Goal: Task Accomplishment & Management: Use online tool/utility

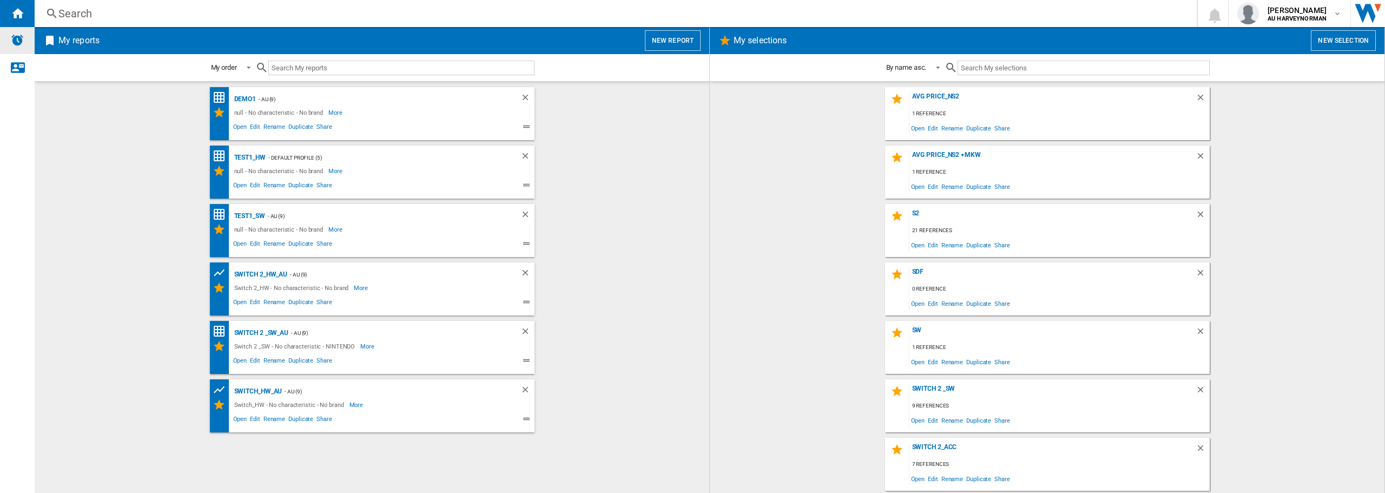
click at [19, 44] on img "Alerts" at bounding box center [17, 40] width 13 height 13
click at [930, 248] on span "Edit" at bounding box center [933, 245] width 14 height 15
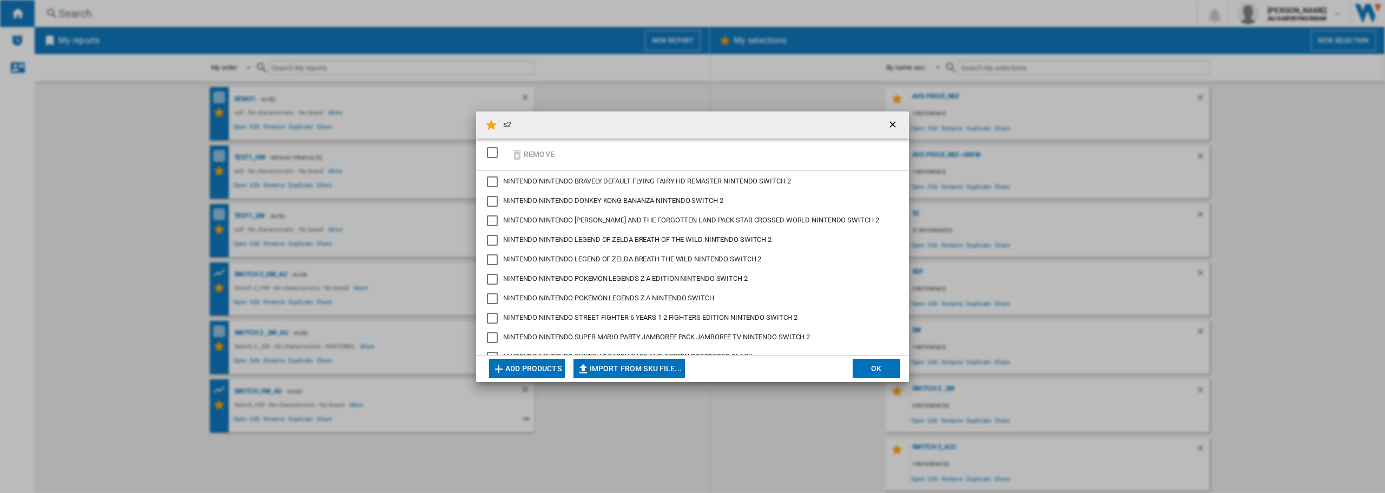
click at [540, 365] on button "Add products" at bounding box center [527, 368] width 76 height 19
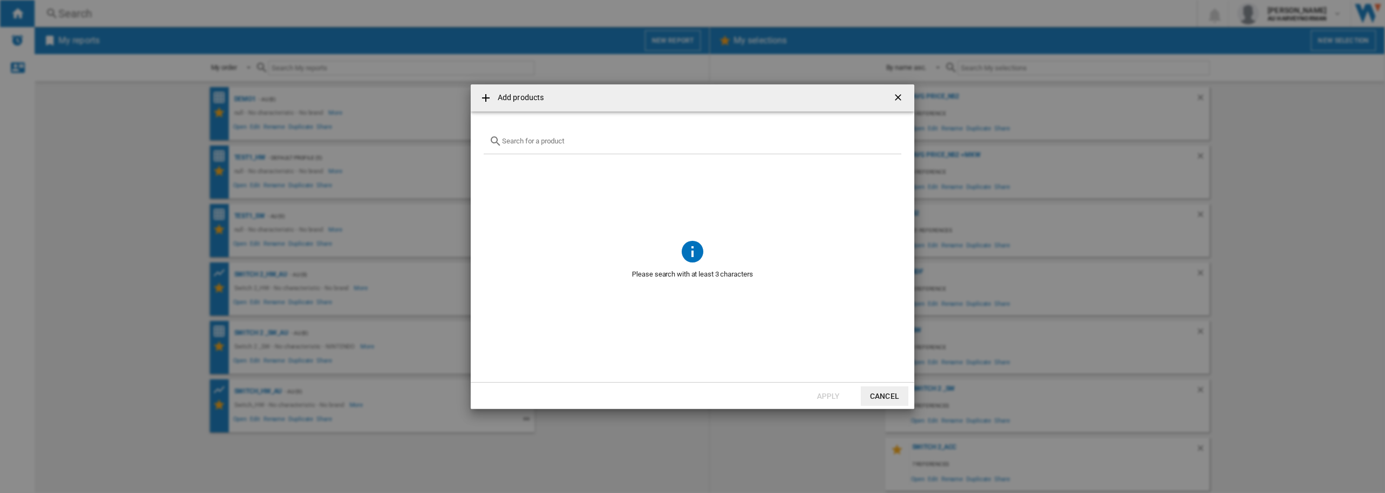
click at [877, 397] on button "Cancel" at bounding box center [885, 395] width 48 height 19
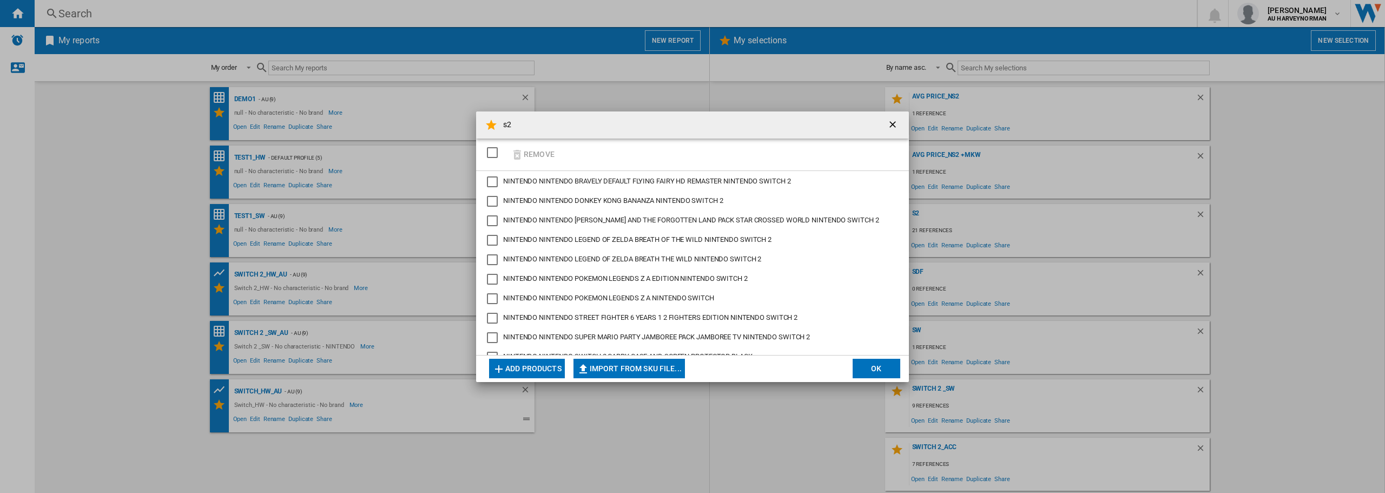
click at [893, 129] on ng-md-icon "getI18NText('BUTTONS.CLOSE_DIALOG')" at bounding box center [893, 125] width 13 height 13
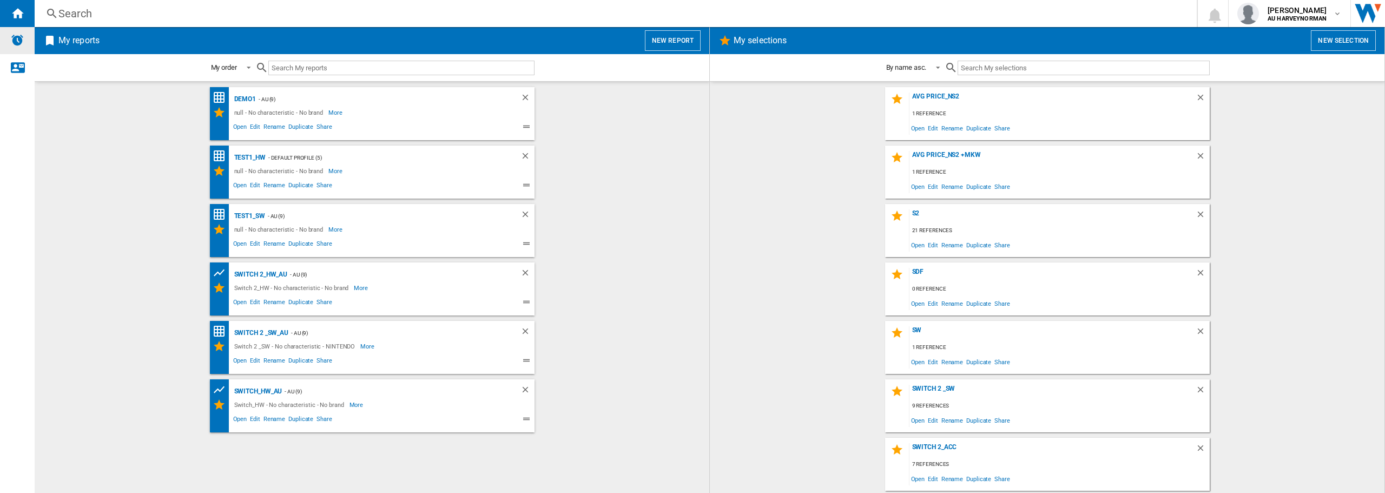
click at [23, 38] on img "Alerts" at bounding box center [17, 40] width 13 height 13
click at [27, 68] on div "Contact us" at bounding box center [17, 67] width 35 height 27
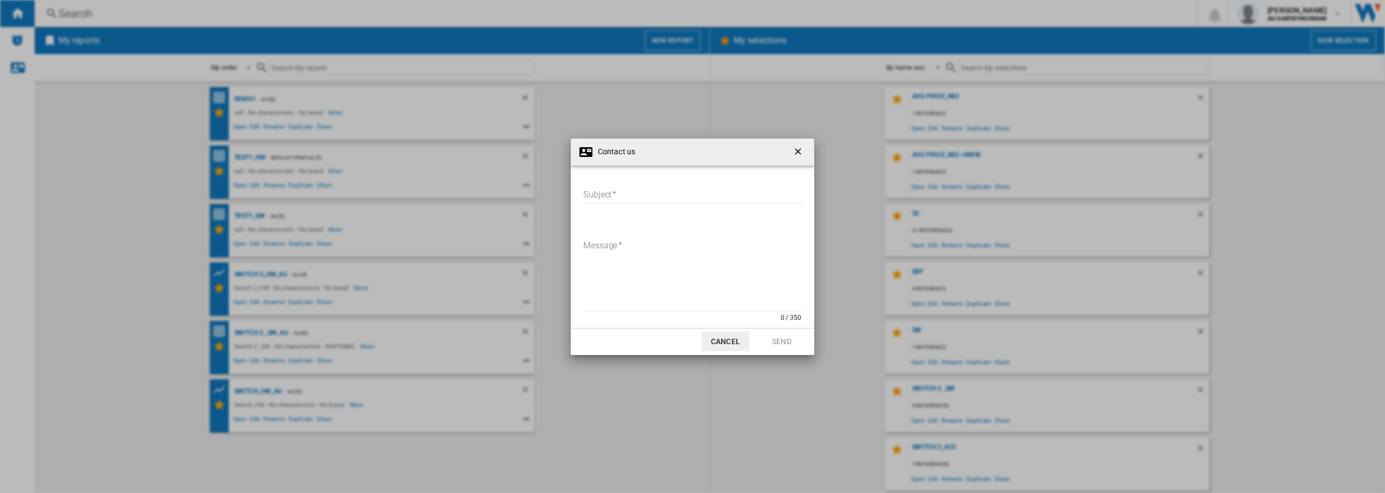
click at [800, 153] on ng-md-icon "getI18NText('BUTTONS.CLOSE_DIALOG')" at bounding box center [799, 152] width 13 height 13
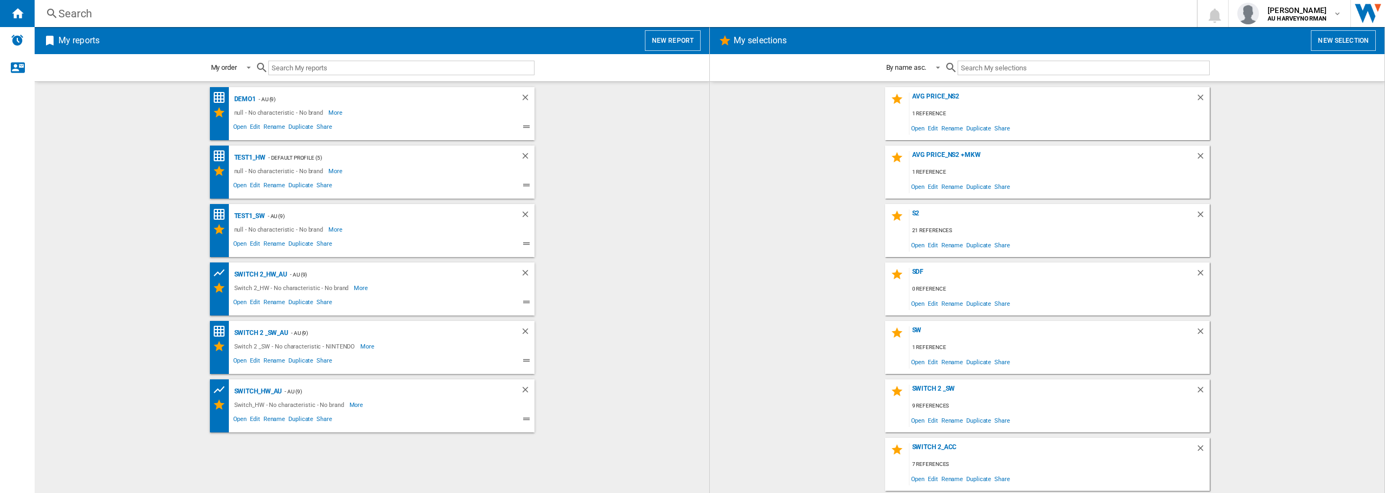
click at [1360, 40] on button "New selection" at bounding box center [1343, 40] width 65 height 21
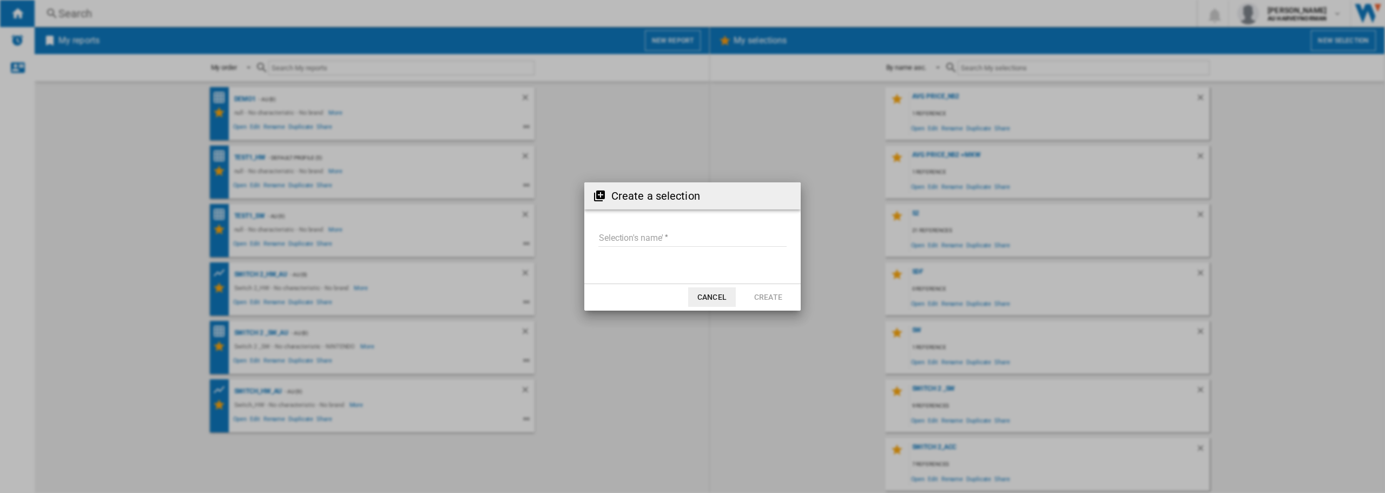
click at [725, 302] on button "Cancel" at bounding box center [712, 296] width 48 height 19
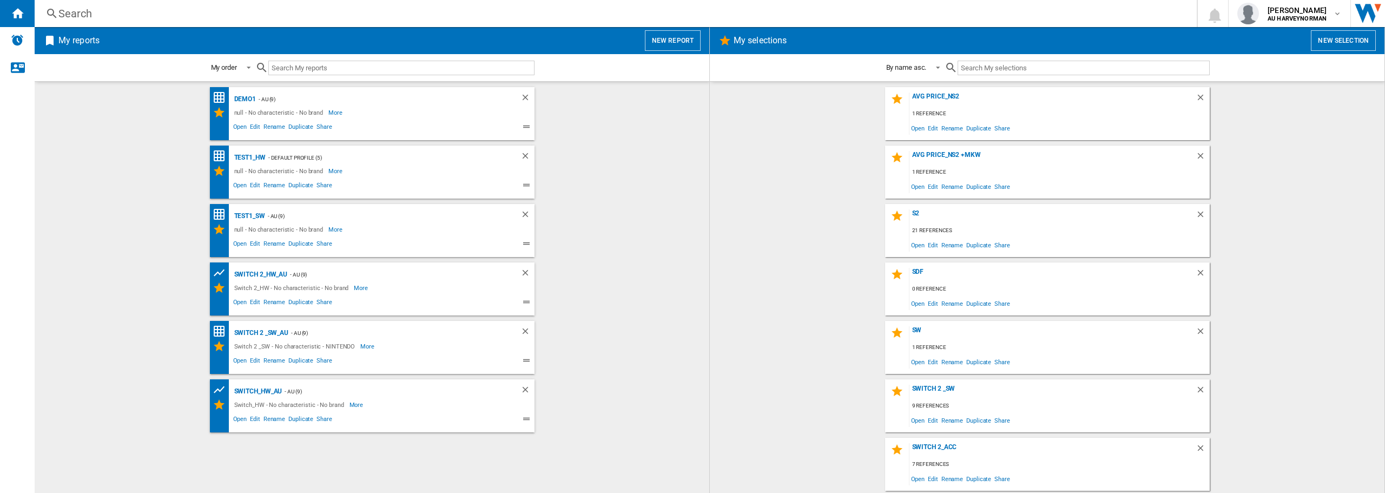
click at [675, 35] on button "New report" at bounding box center [673, 40] width 56 height 21
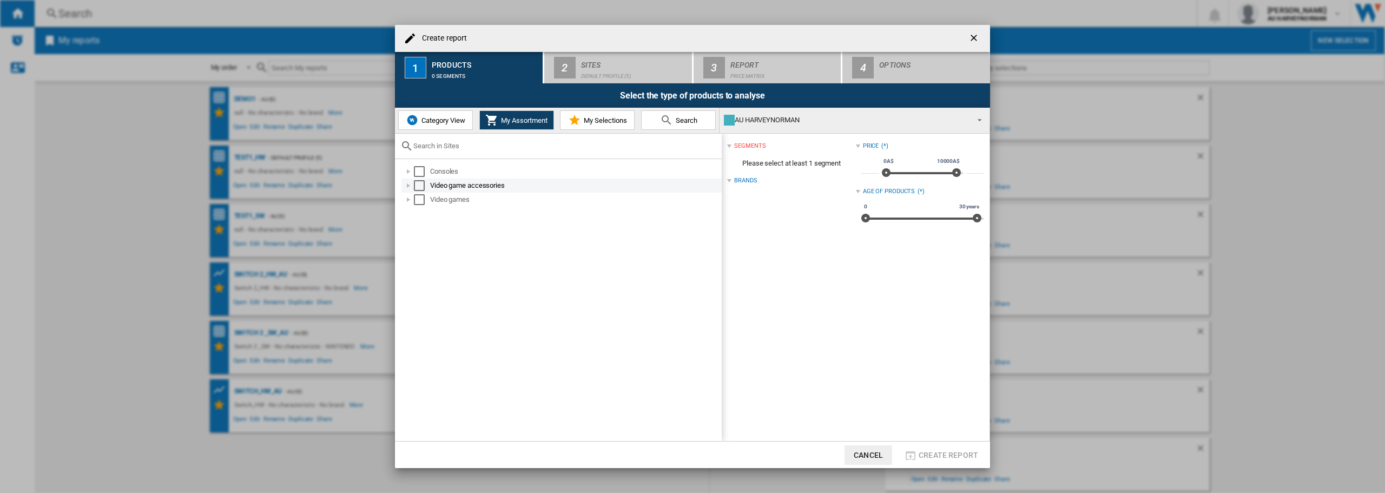
click at [443, 180] on div "Video game accessories" at bounding box center [575, 185] width 290 height 11
click at [421, 170] on div "Select" at bounding box center [419, 171] width 11 height 11
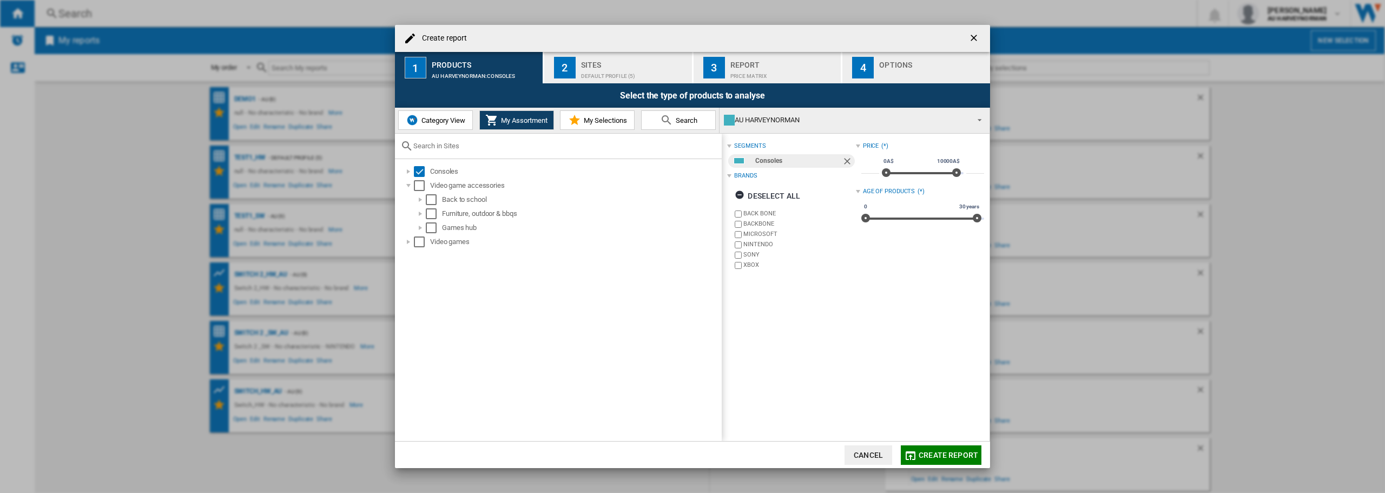
click at [589, 122] on span "My Selections" at bounding box center [604, 120] width 46 height 8
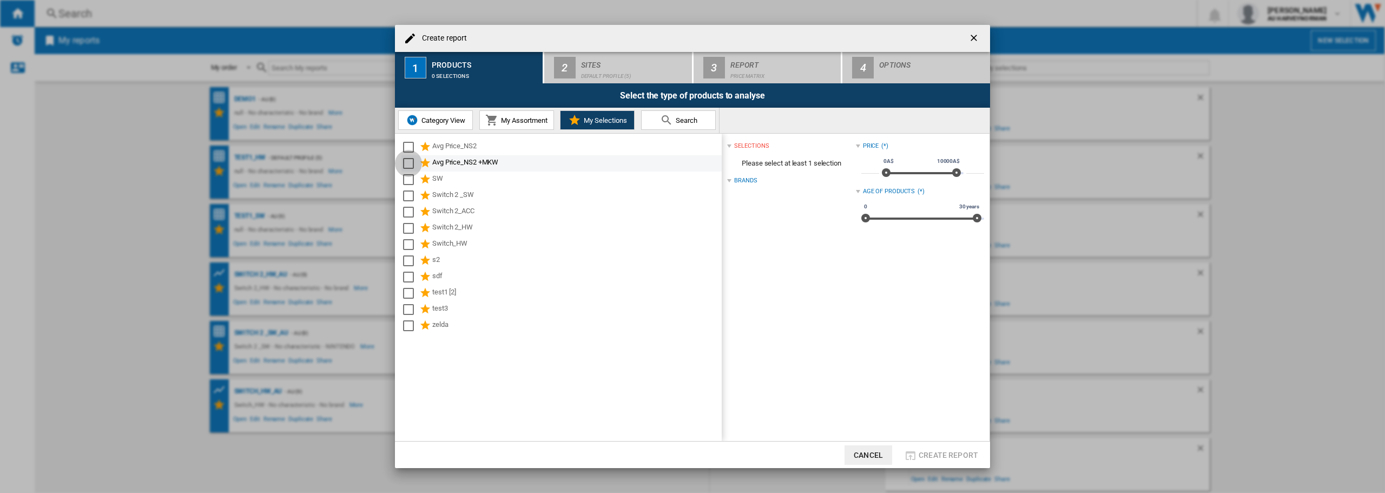
click at [410, 164] on div "Select" at bounding box center [408, 163] width 11 height 11
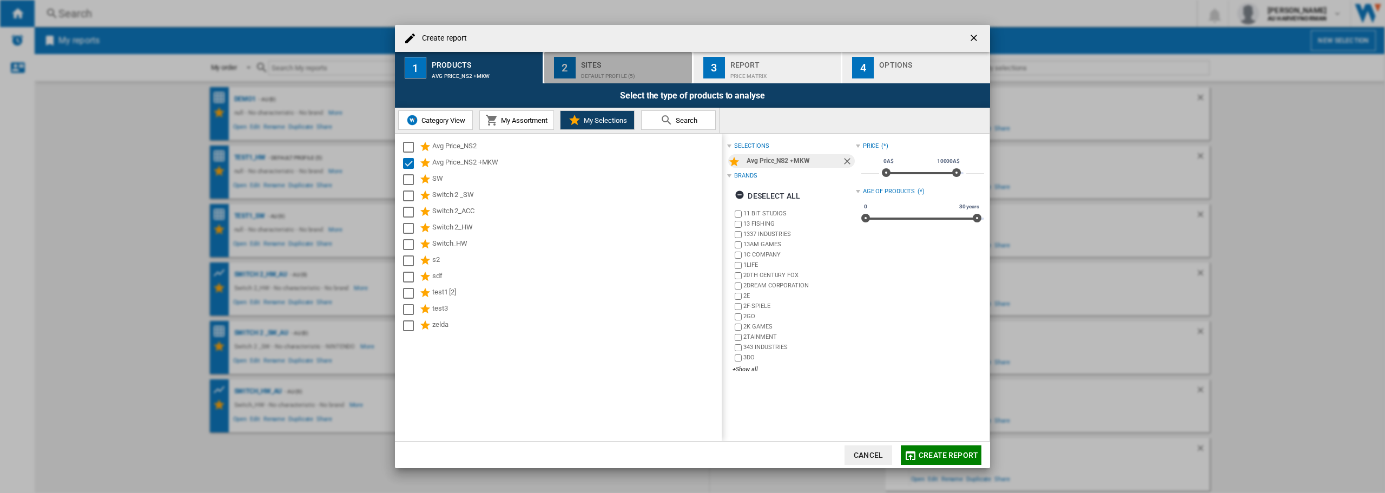
click at [603, 66] on div "Sites" at bounding box center [634, 61] width 107 height 11
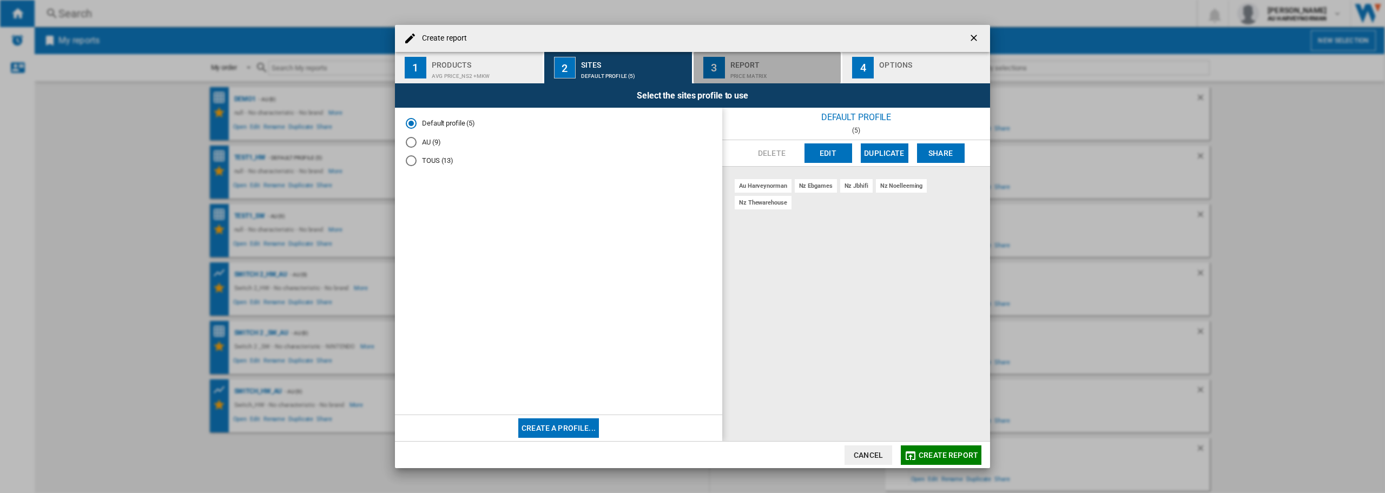
click at [742, 62] on div "Report" at bounding box center [784, 61] width 107 height 11
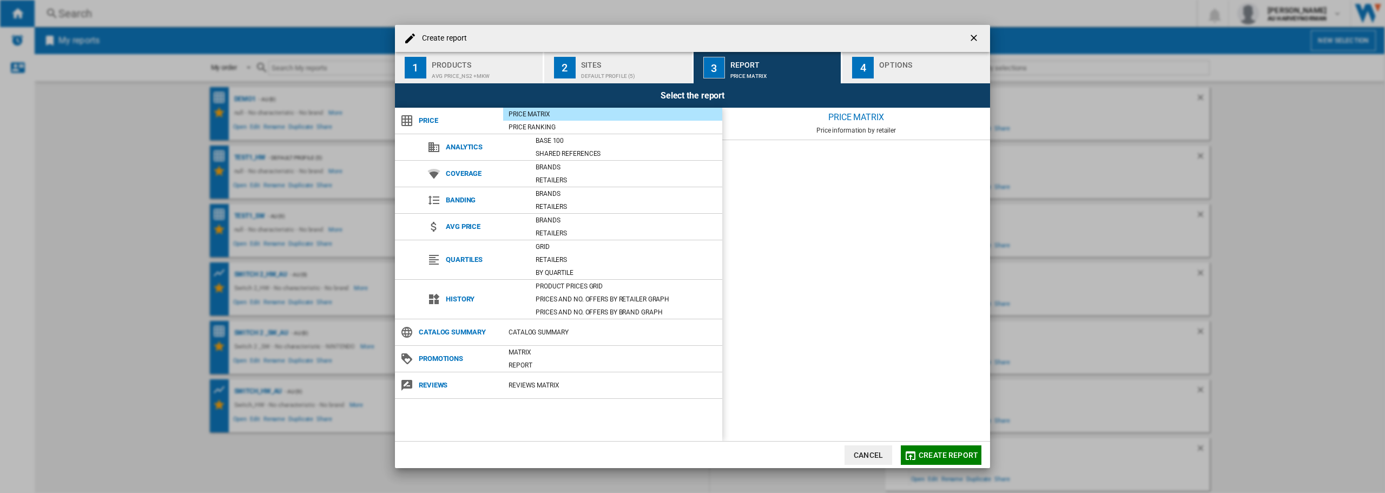
click at [899, 61] on div "Options" at bounding box center [932, 61] width 107 height 11
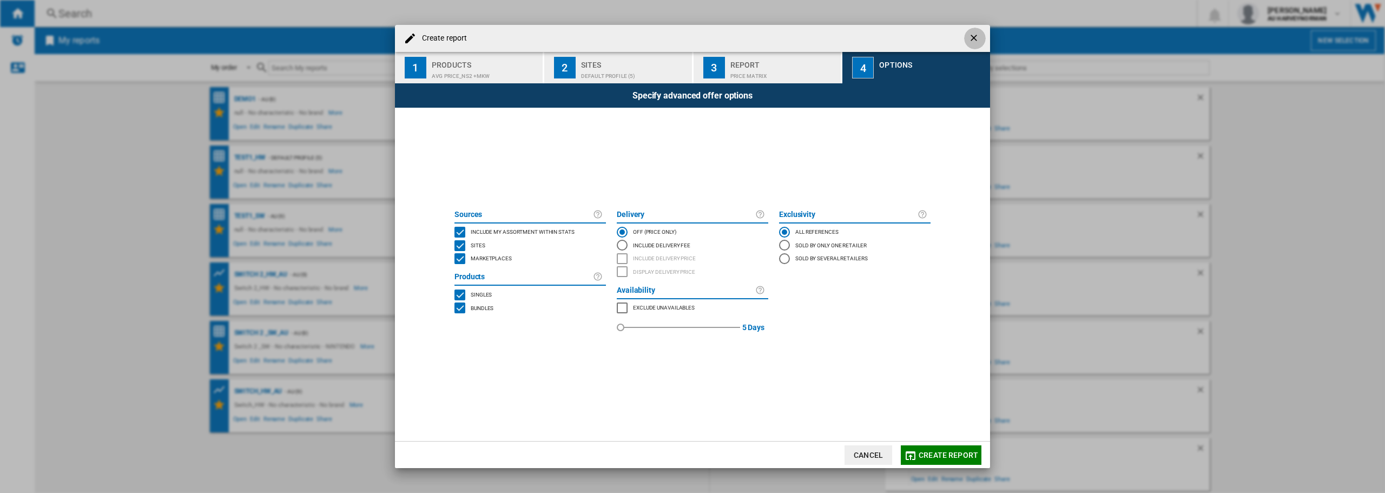
click at [974, 43] on ng-md-icon "getI18NText('BUTTONS.CLOSE_DIALOG')" at bounding box center [975, 38] width 13 height 13
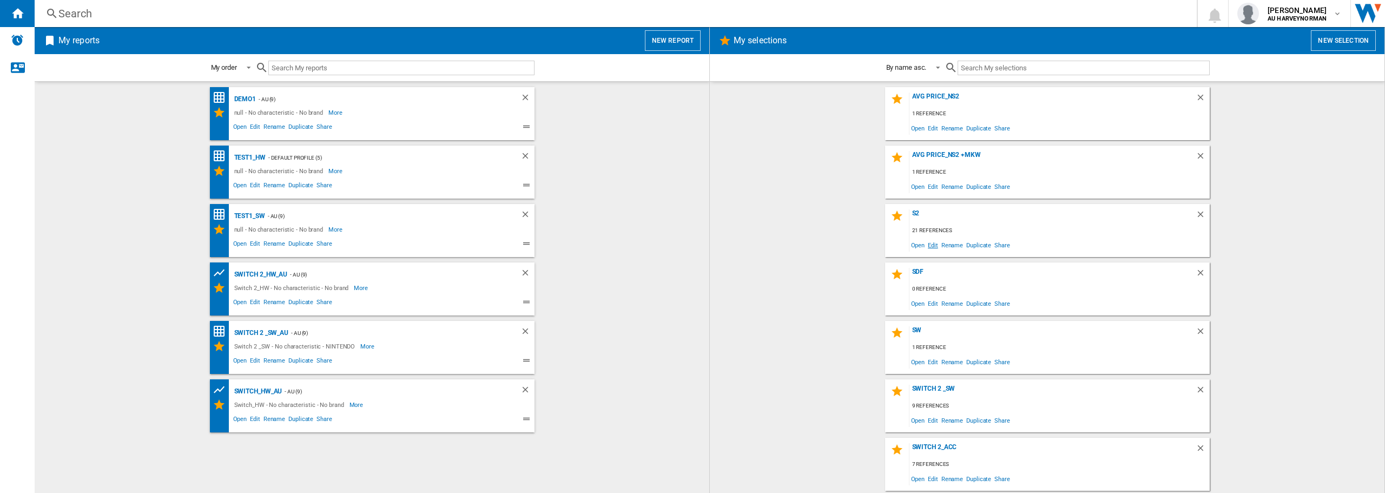
click at [931, 246] on span "Edit" at bounding box center [933, 245] width 14 height 15
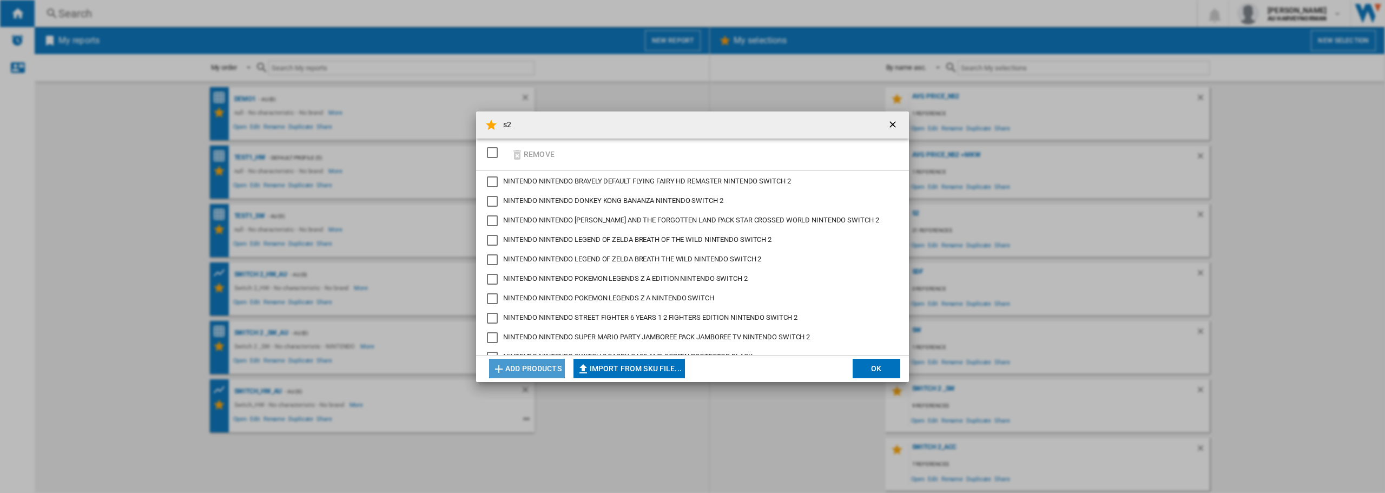
click at [536, 371] on button "Add products" at bounding box center [527, 368] width 76 height 19
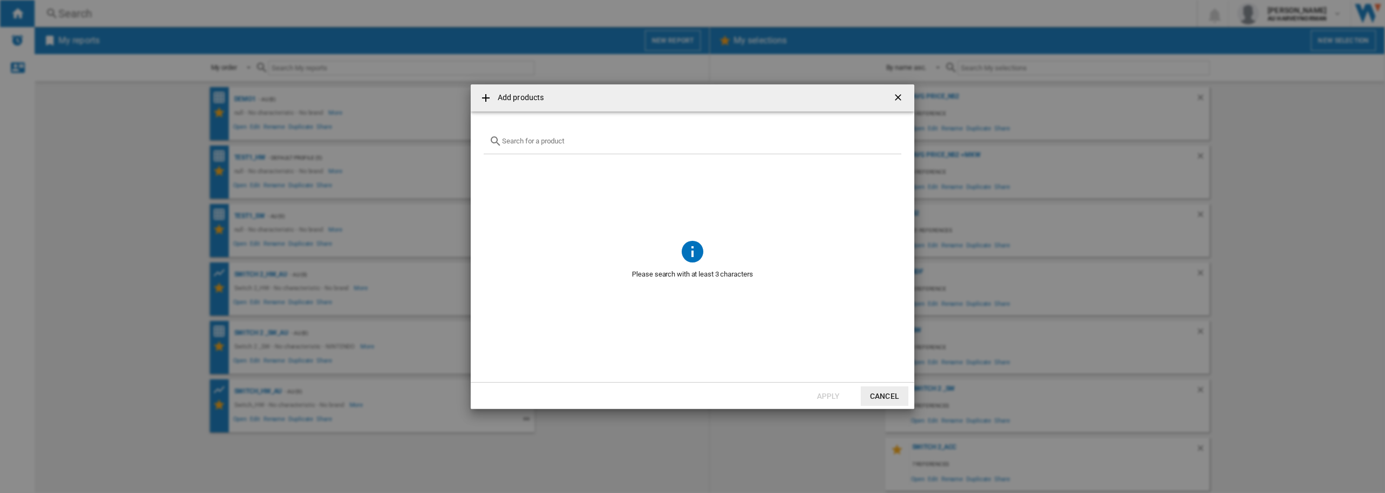
click at [549, 139] on input "{{getI18NText('SELECTIONS.EDITION_POPUP.OPEN_PRODUCTS_POPUP')}} {{::getI18NText…" at bounding box center [699, 141] width 394 height 8
paste input "NINTENDO SANDISK SWITCH2 SDSQXFN256GGN4 256GB"
type input "NINTENDO SANDISK SWITCH2 SDSQXFN256GGN4 256GB"
click at [900, 95] on ng-md-icon "getI18NText('BUTTONS.CLOSE_DIALOG')" at bounding box center [899, 98] width 13 height 13
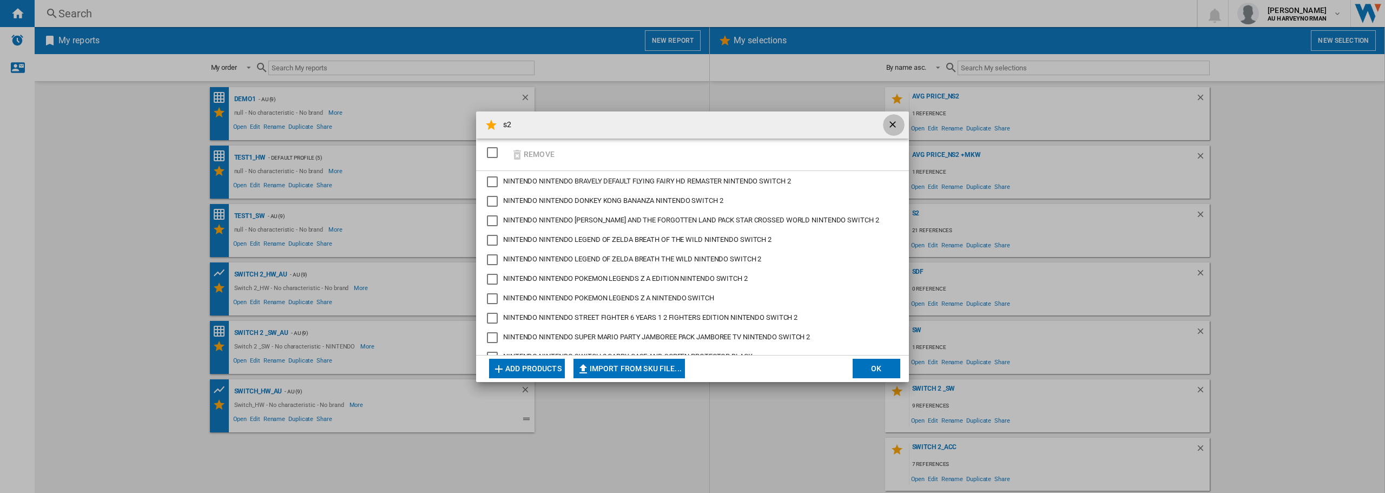
click at [892, 124] on ng-md-icon "getI18NText('BUTTONS.CLOSE_DIALOG')" at bounding box center [893, 125] width 13 height 13
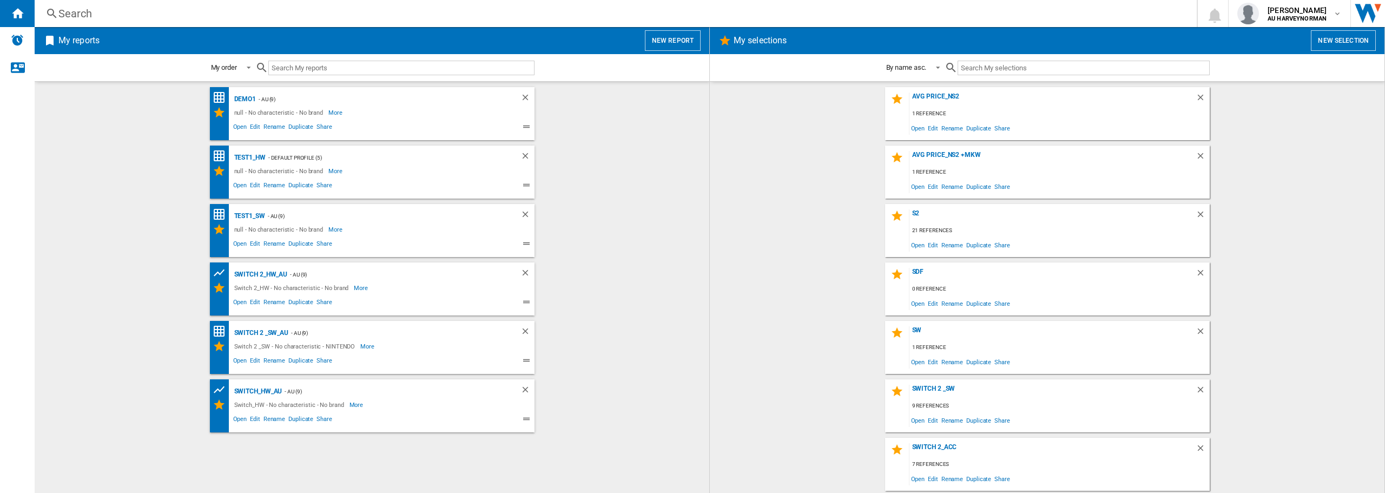
click at [691, 353] on wk-bookmarked-report "Switch 2 _SW_AU - AU (9) Switch 2 _SW - No characteristic - NINTENDO More Less …" at bounding box center [371, 347] width 653 height 53
click at [1242, 202] on div "Avg Price_NS2 1 reference Open Edit Rename Duplicate Share Avg Price_NS2 +MKW 1…" at bounding box center [1047, 287] width 653 height 400
click at [1254, 264] on wk-selection "sdf 0 reference Open Edit Rename Duplicate Share" at bounding box center [1047, 288] width 653 height 53
click at [1331, 257] on wk-selection "s2 21 references Open Edit Rename Duplicate Share" at bounding box center [1047, 230] width 653 height 53
click at [622, 277] on wk-bookmarked-report "Switch 2_HW_AU - AU (9) Switch 2_HW - No characteristic - No brand More Less Op…" at bounding box center [371, 288] width 653 height 53
